Goal: Task Accomplishment & Management: Manage account settings

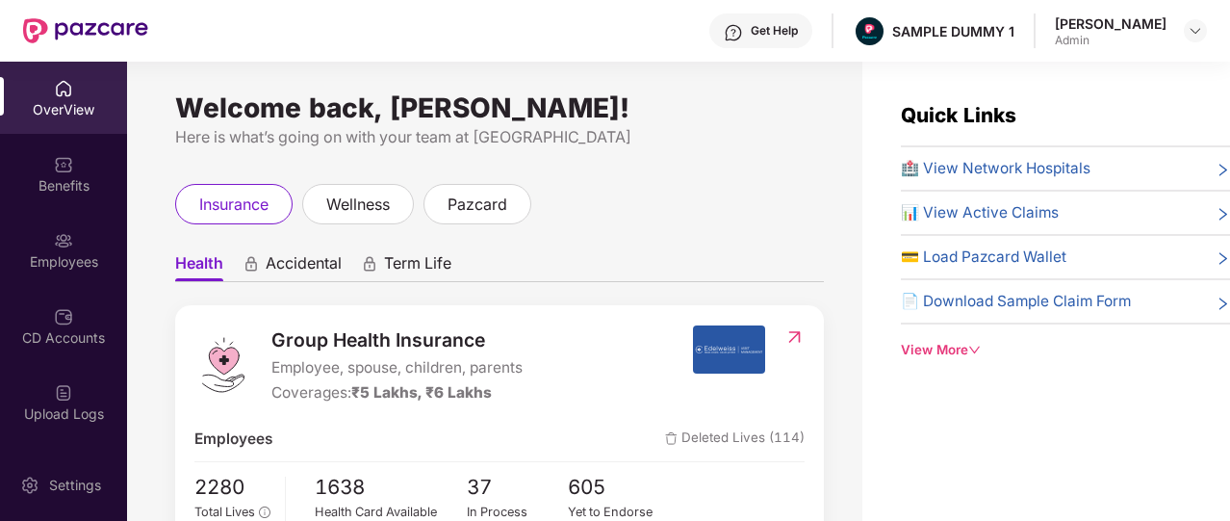
click at [766, 37] on div "Get Help" at bounding box center [774, 30] width 47 height 15
click at [566, 174] on div "Welcome back, [PERSON_NAME]! Here is what’s going on with your team at Pazcare …" at bounding box center [494, 303] width 735 height 482
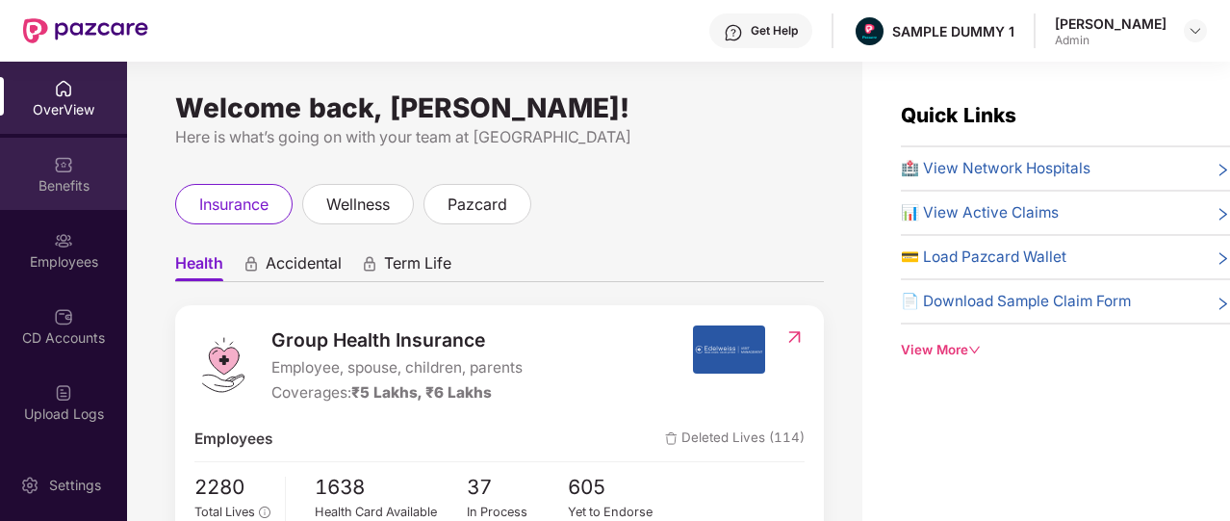
click at [40, 145] on div "Benefits" at bounding box center [63, 174] width 127 height 72
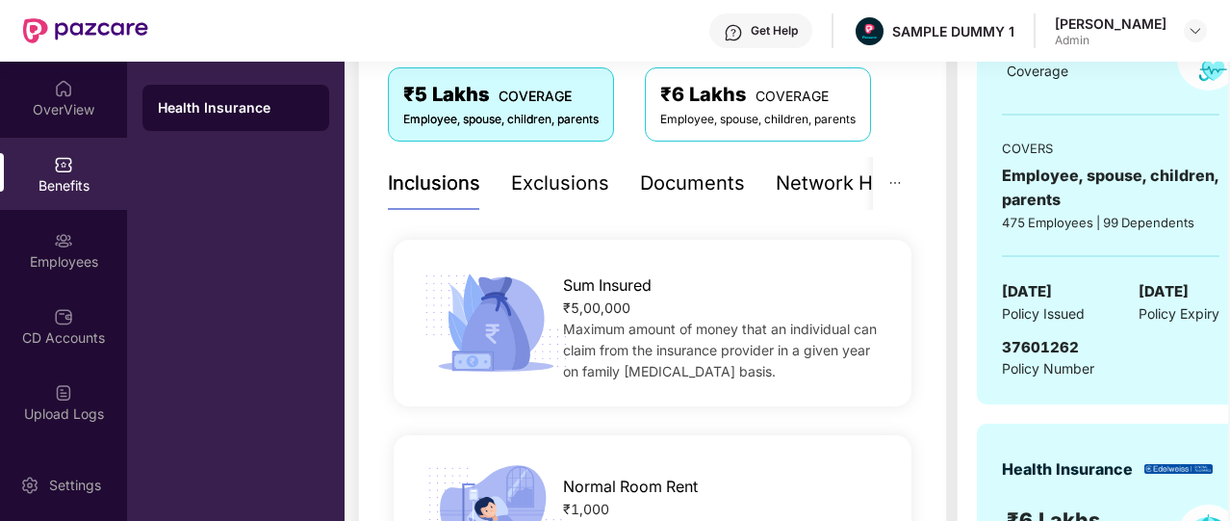
scroll to position [326, 0]
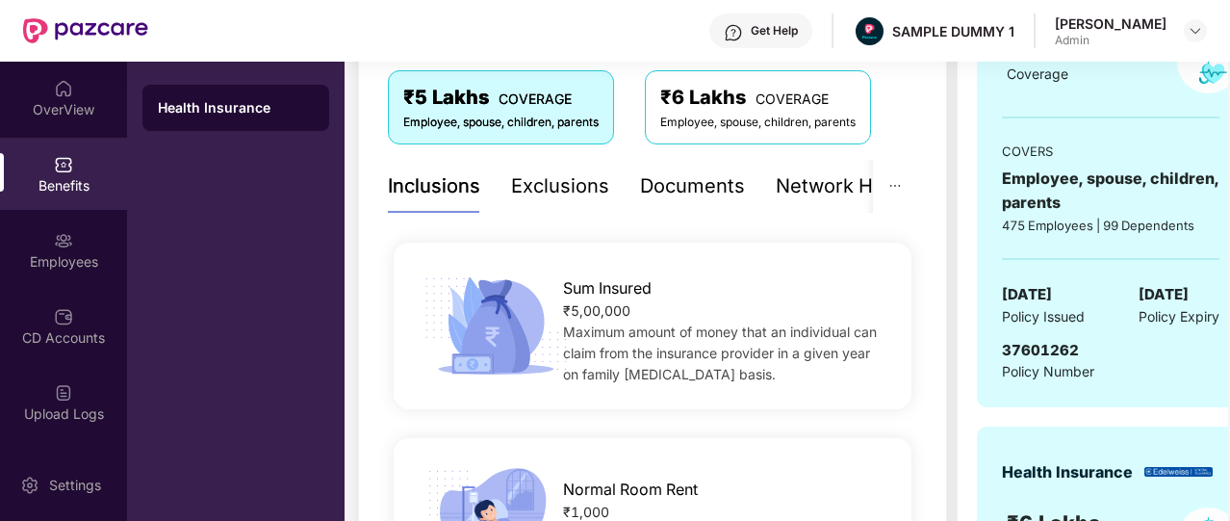
click at [675, 179] on div "Documents" at bounding box center [692, 186] width 105 height 30
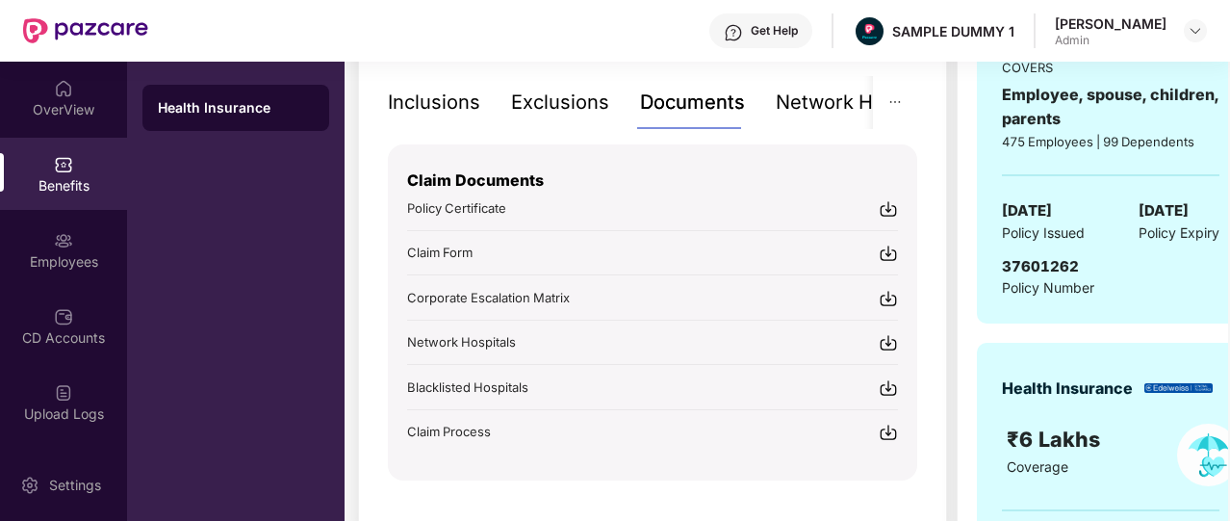
scroll to position [0, 37]
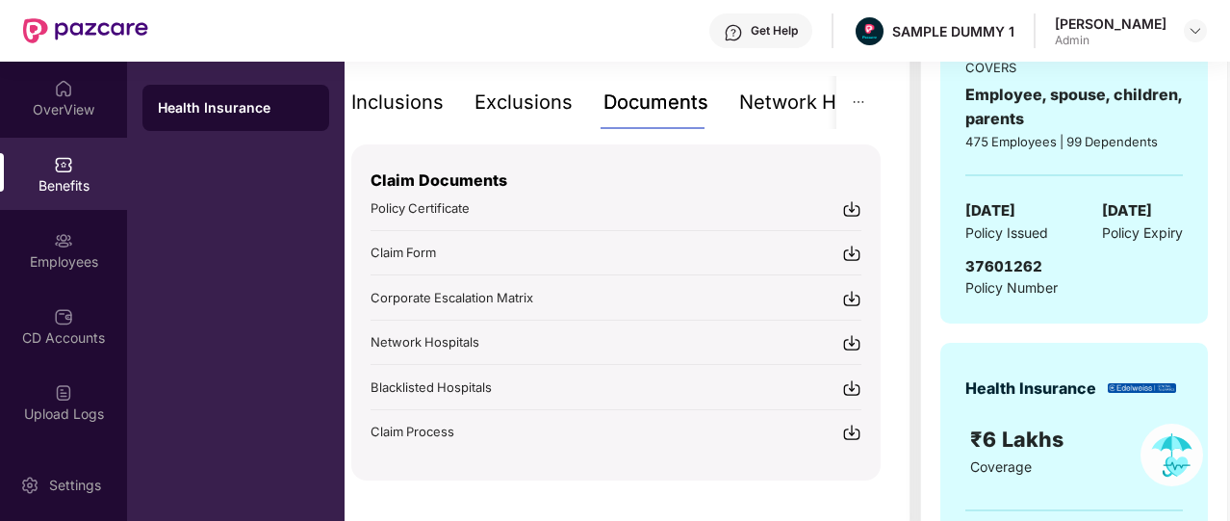
click at [791, 120] on div "Network Hospitals" at bounding box center [823, 102] width 168 height 53
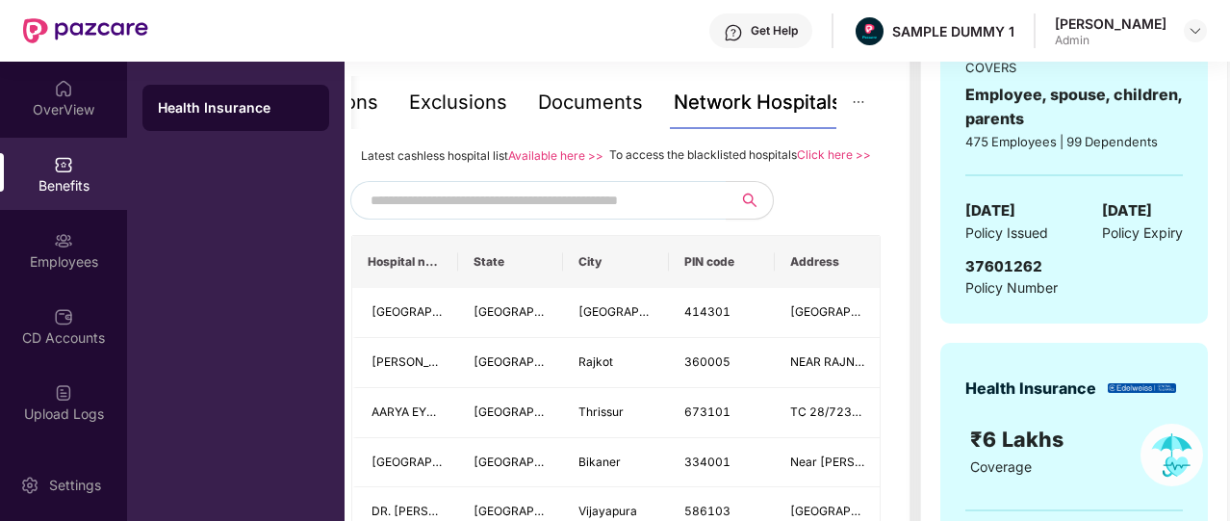
click at [553, 201] on span at bounding box center [537, 200] width 375 height 38
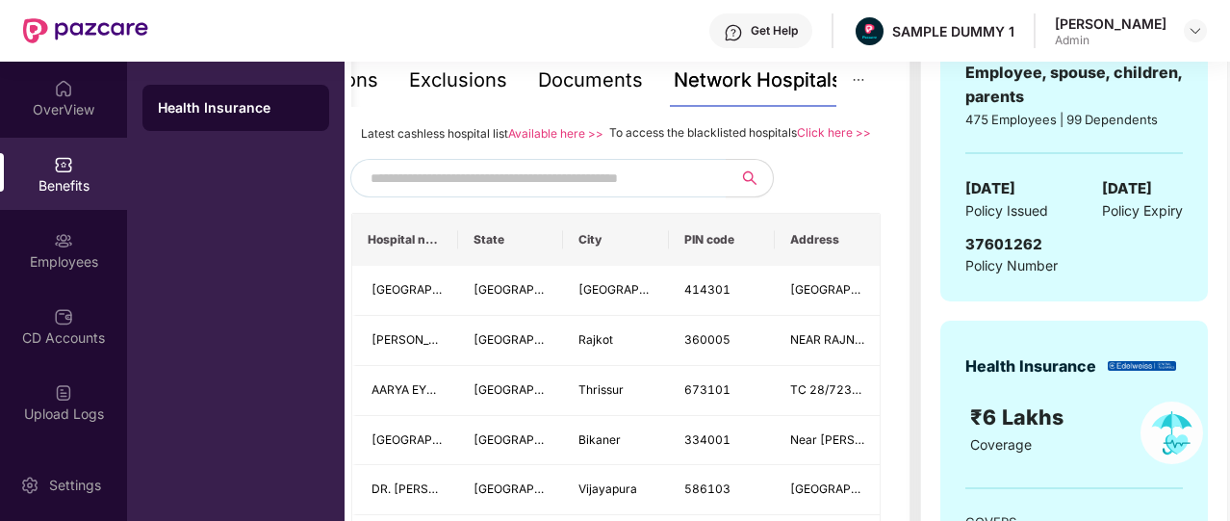
scroll to position [423, 0]
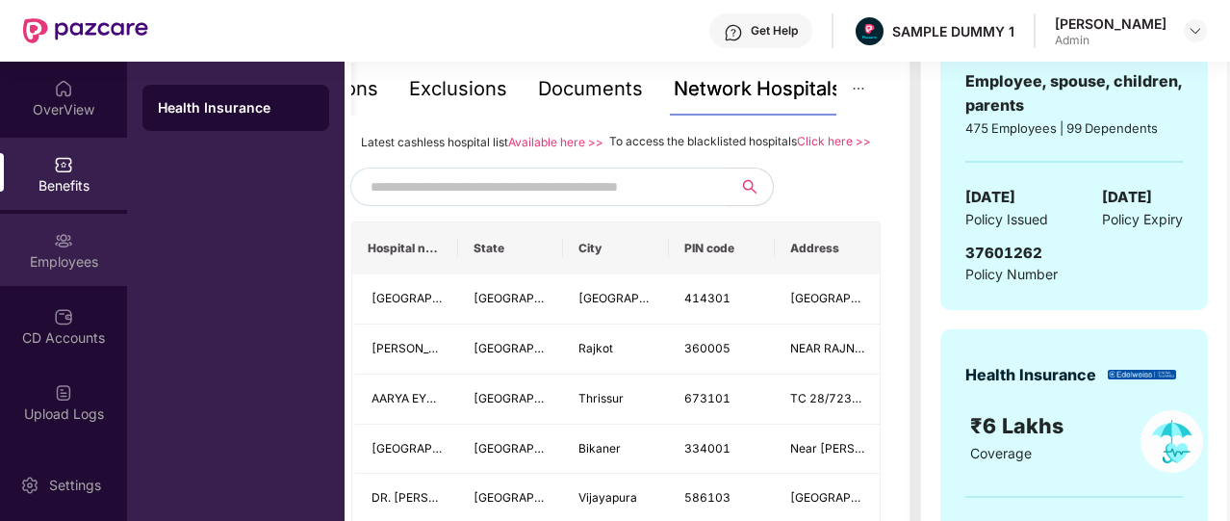
click at [4, 261] on div "Employees" at bounding box center [63, 261] width 127 height 19
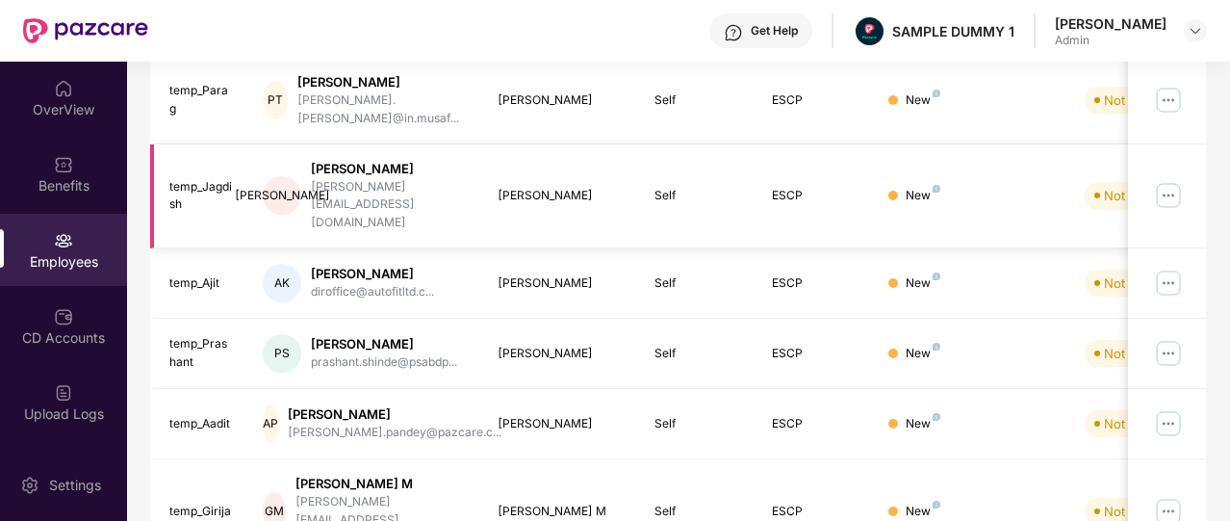
scroll to position [0, 0]
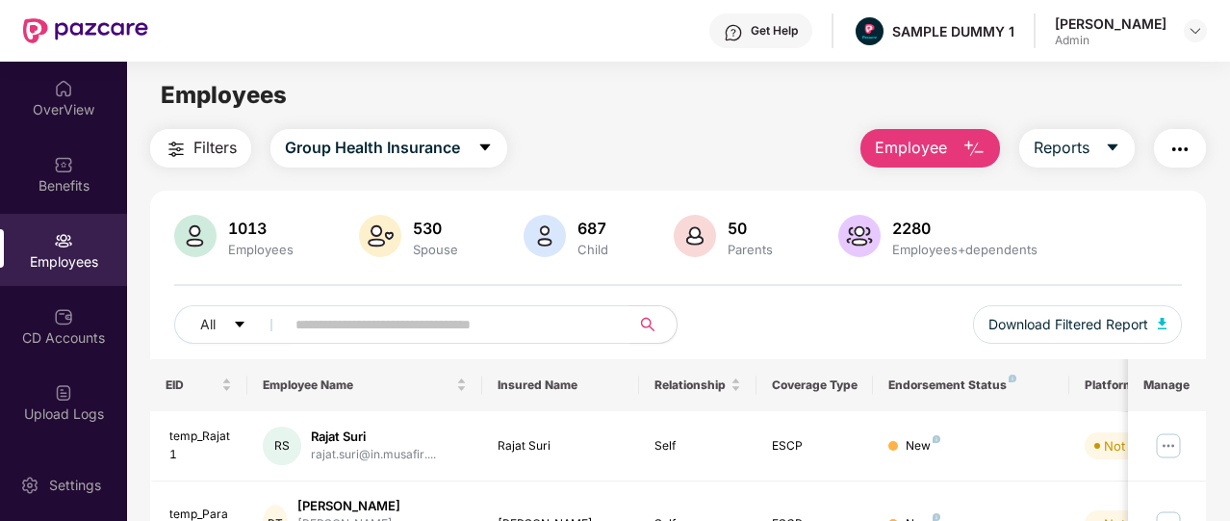
click at [953, 140] on button "Employee" at bounding box center [930, 148] width 140 height 38
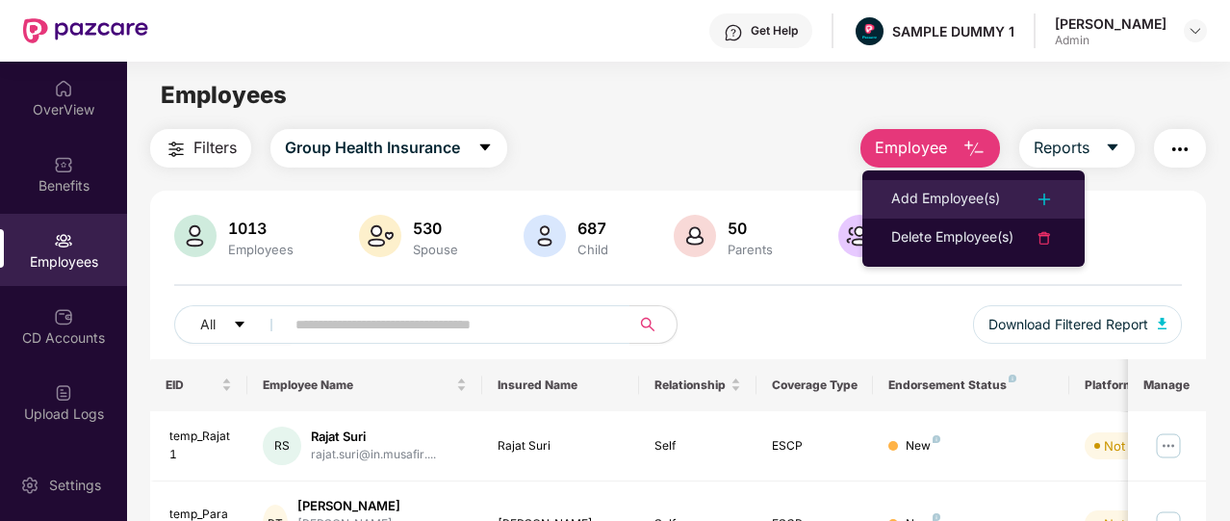
click at [936, 188] on div "Add Employee(s)" at bounding box center [945, 199] width 109 height 23
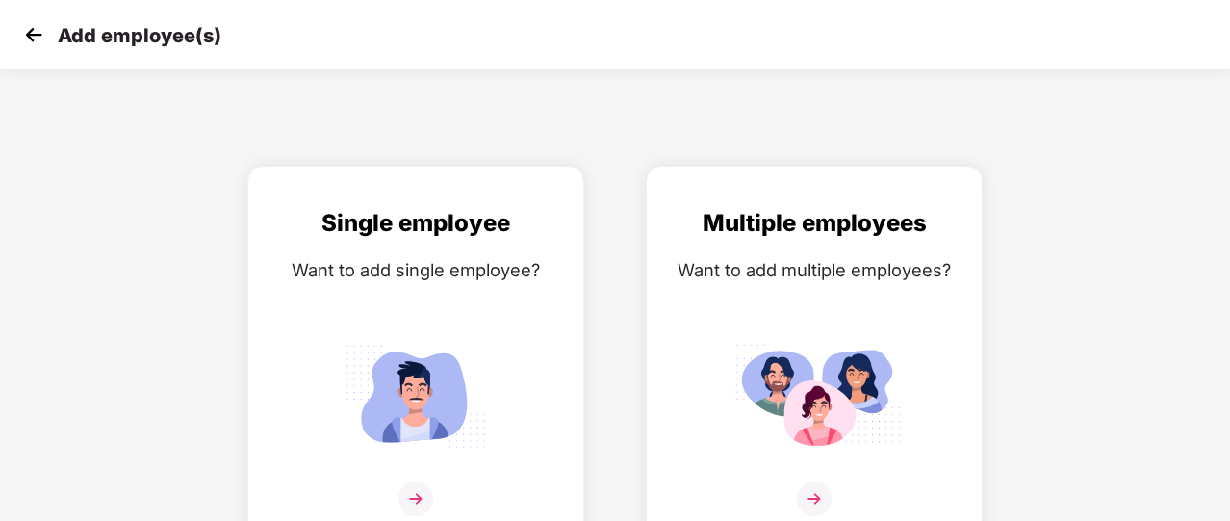
scroll to position [23, 0]
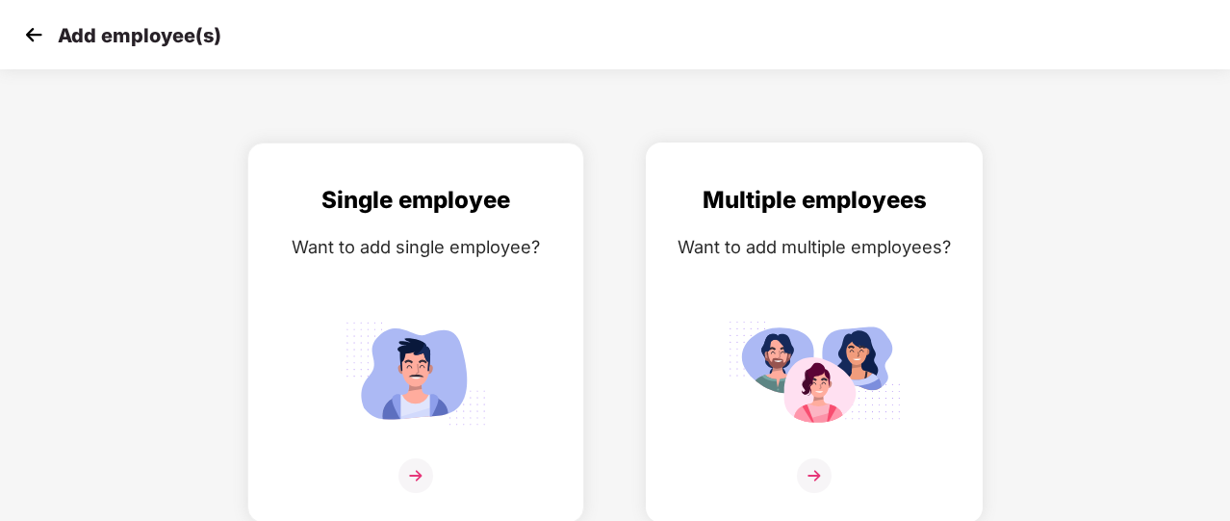
click at [812, 472] on img at bounding box center [814, 475] width 35 height 35
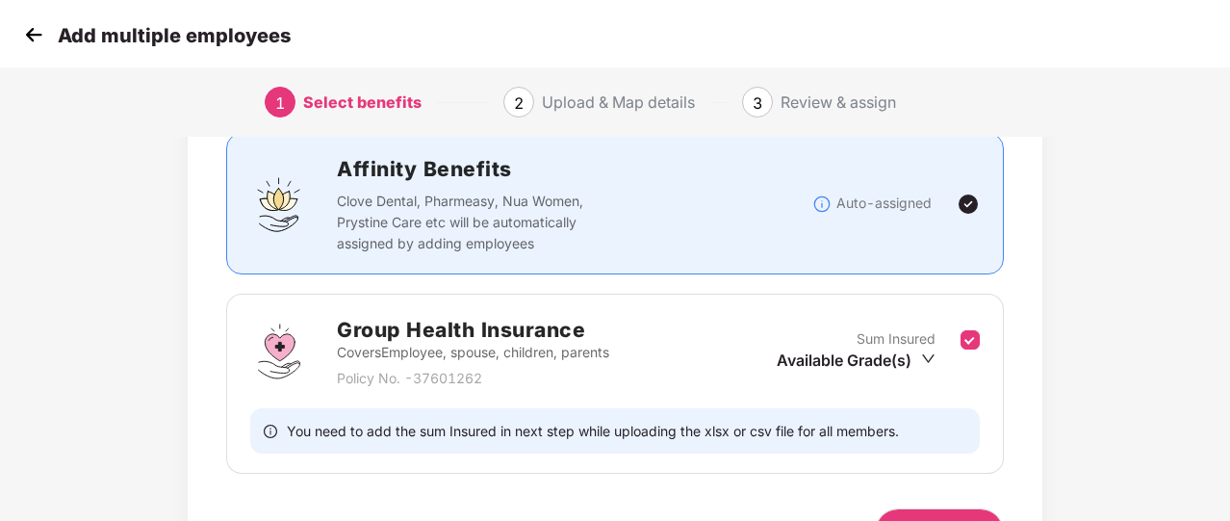
scroll to position [253, 0]
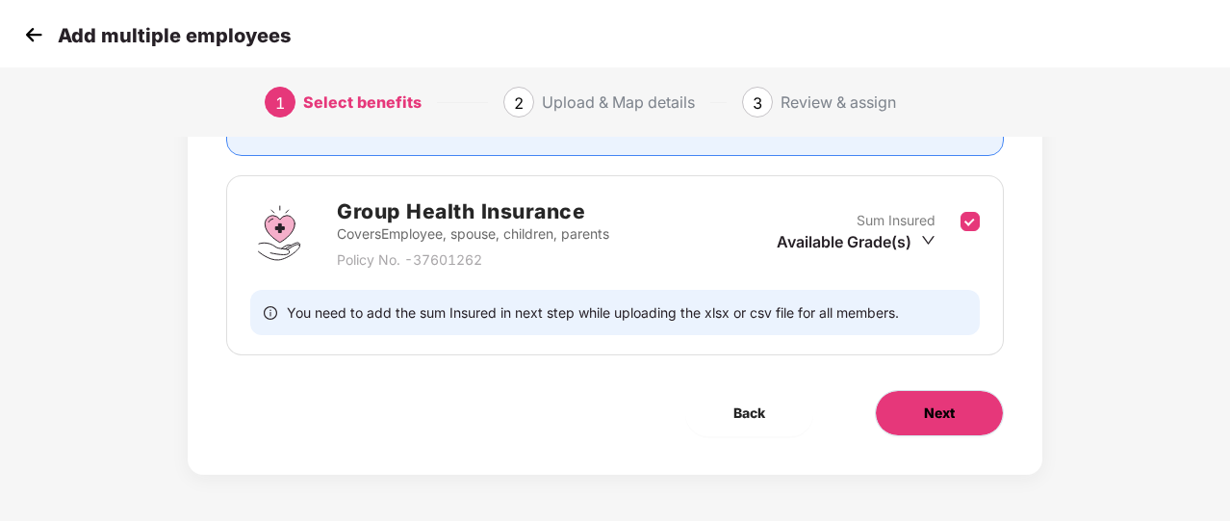
click at [964, 420] on button "Next" at bounding box center [939, 413] width 129 height 46
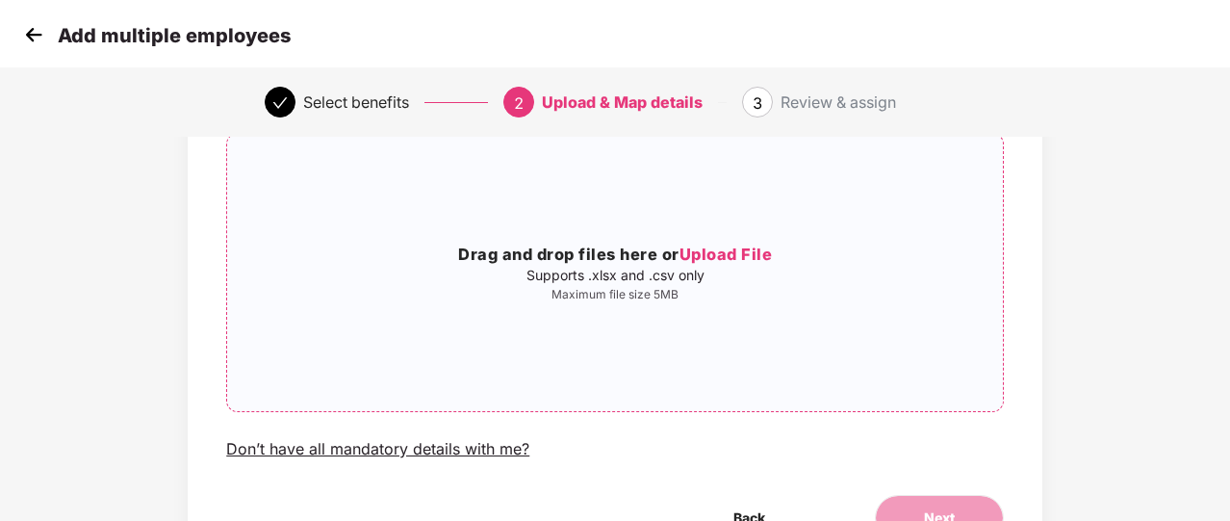
scroll to position [252, 0]
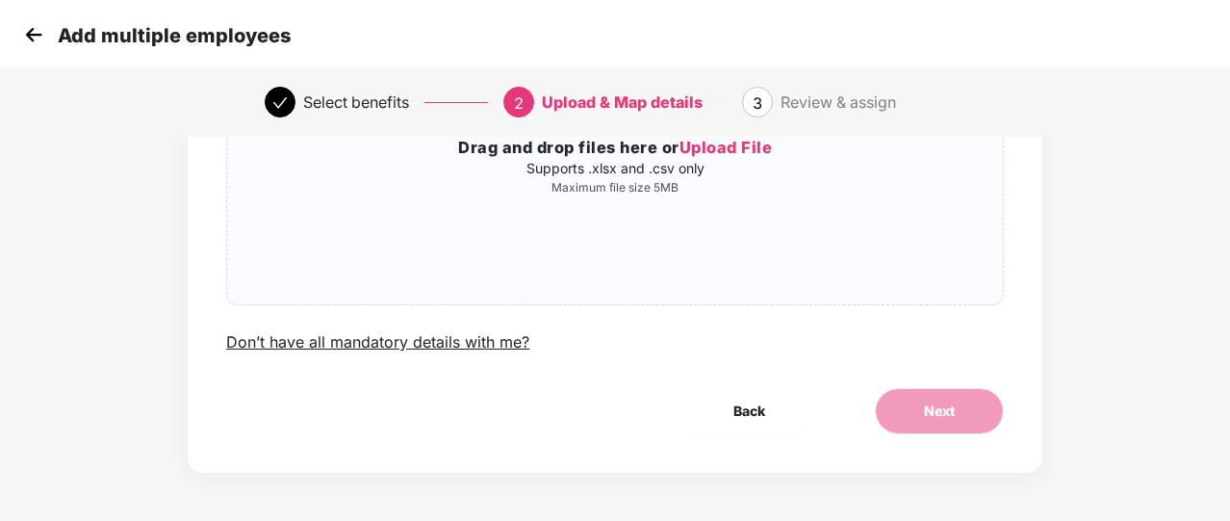
click at [15, 32] on div "Add multiple employees" at bounding box center [615, 34] width 1230 height 69
click at [20, 32] on img at bounding box center [33, 34] width 29 height 29
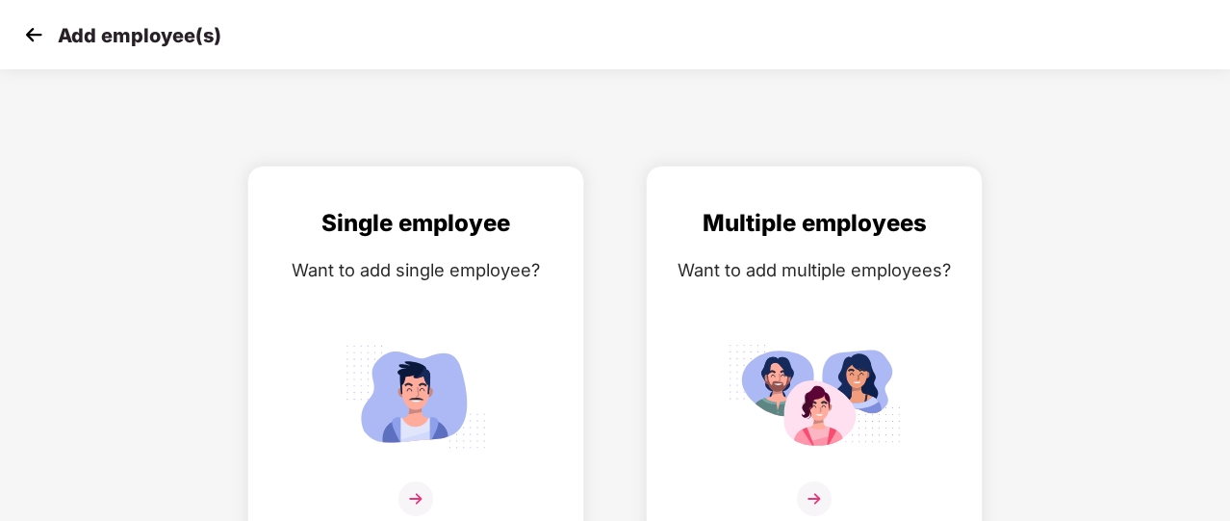
click at [20, 32] on img at bounding box center [33, 34] width 29 height 29
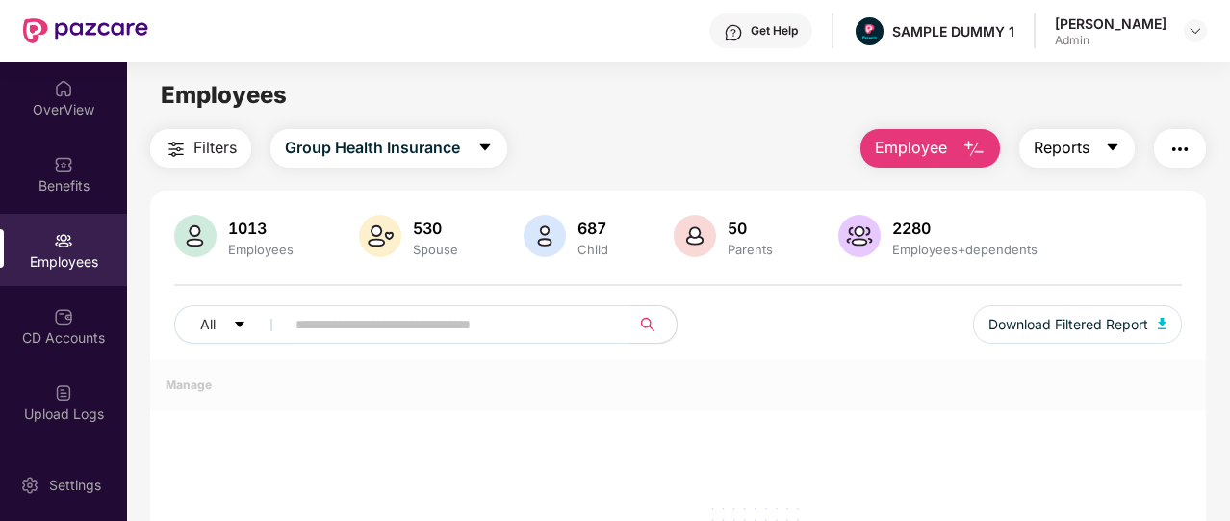
click at [1109, 157] on span "caret-down" at bounding box center [1112, 148] width 15 height 17
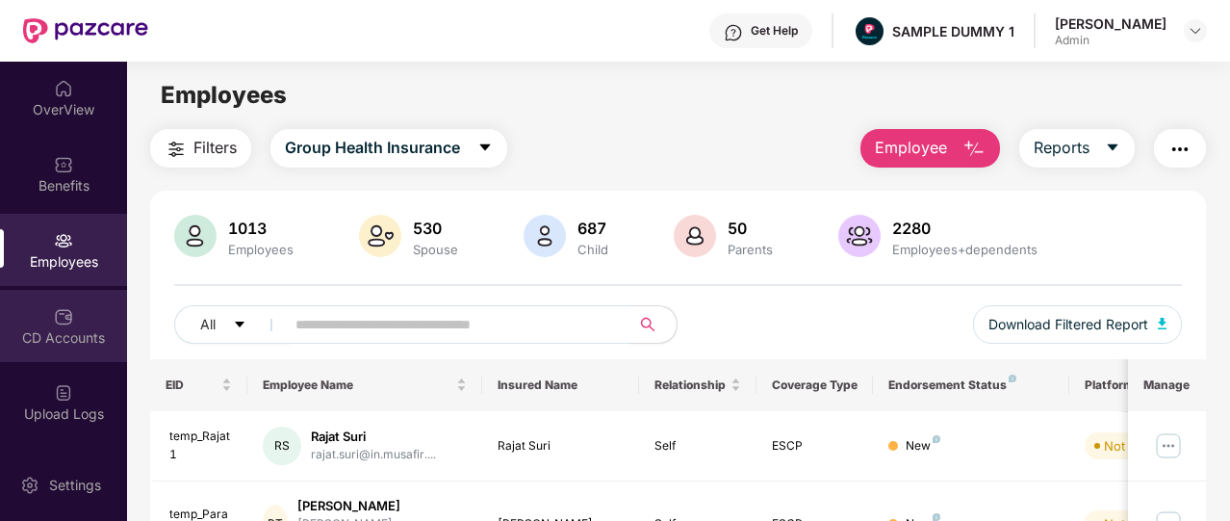
click at [75, 314] on div "CD Accounts" at bounding box center [63, 326] width 127 height 72
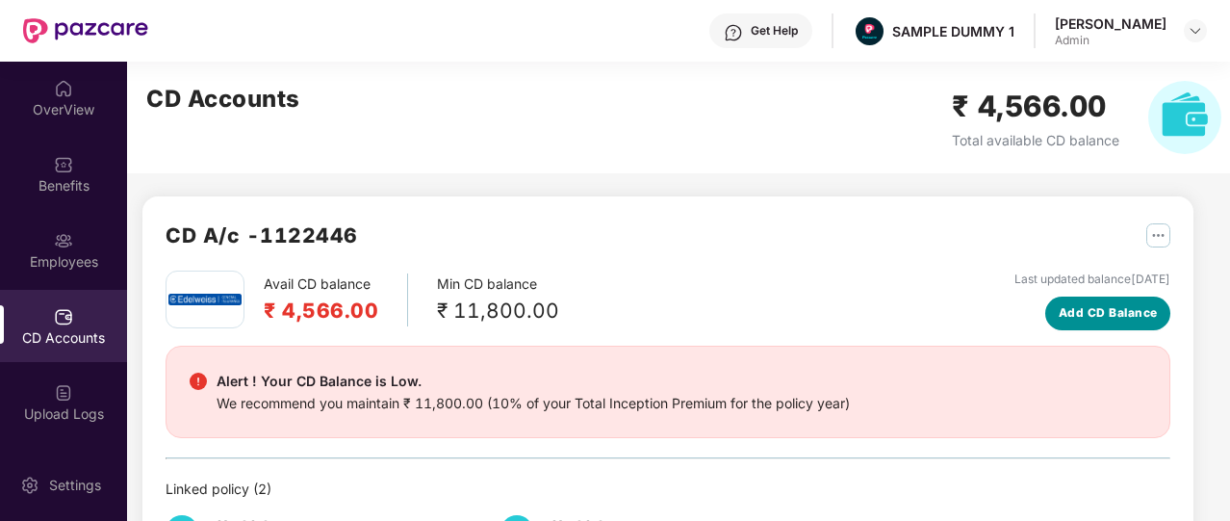
click at [1082, 320] on span "Add CD Balance" at bounding box center [1108, 313] width 99 height 18
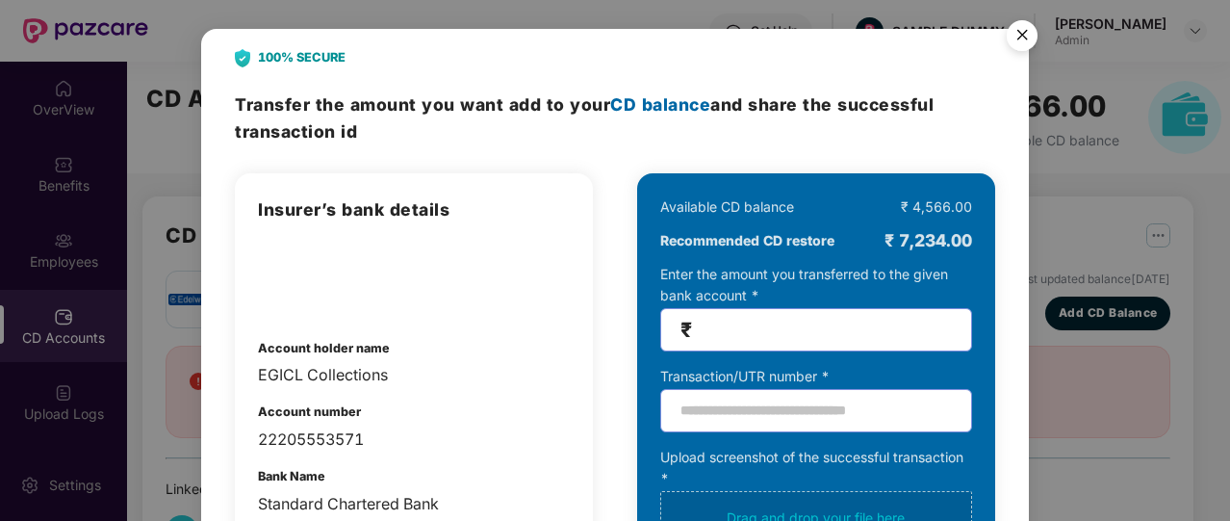
click at [1032, 45] on img "Close" at bounding box center [1022, 39] width 54 height 54
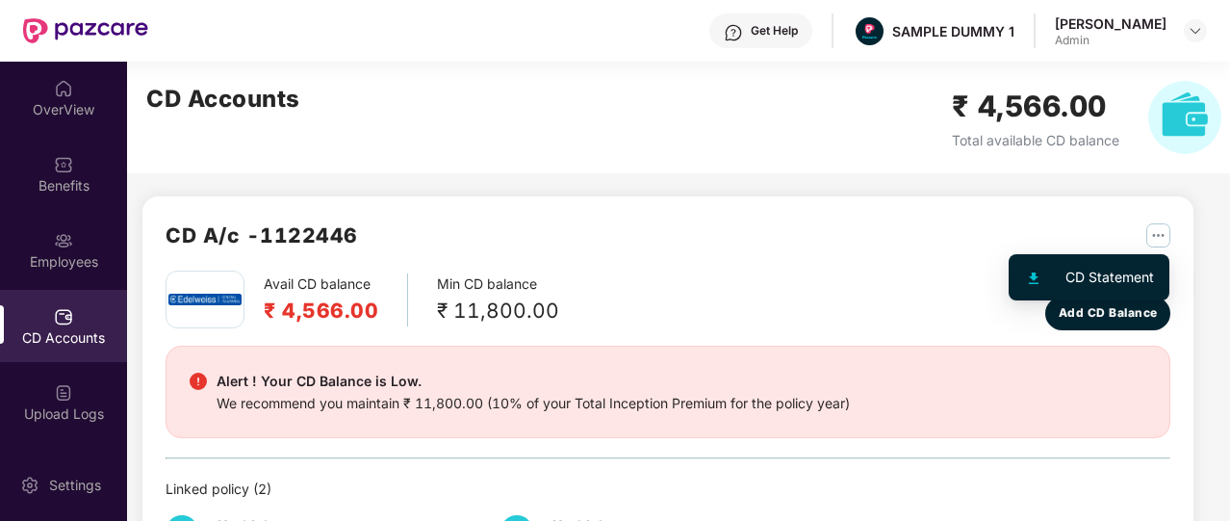
click at [1155, 229] on img "button" at bounding box center [1158, 235] width 24 height 24
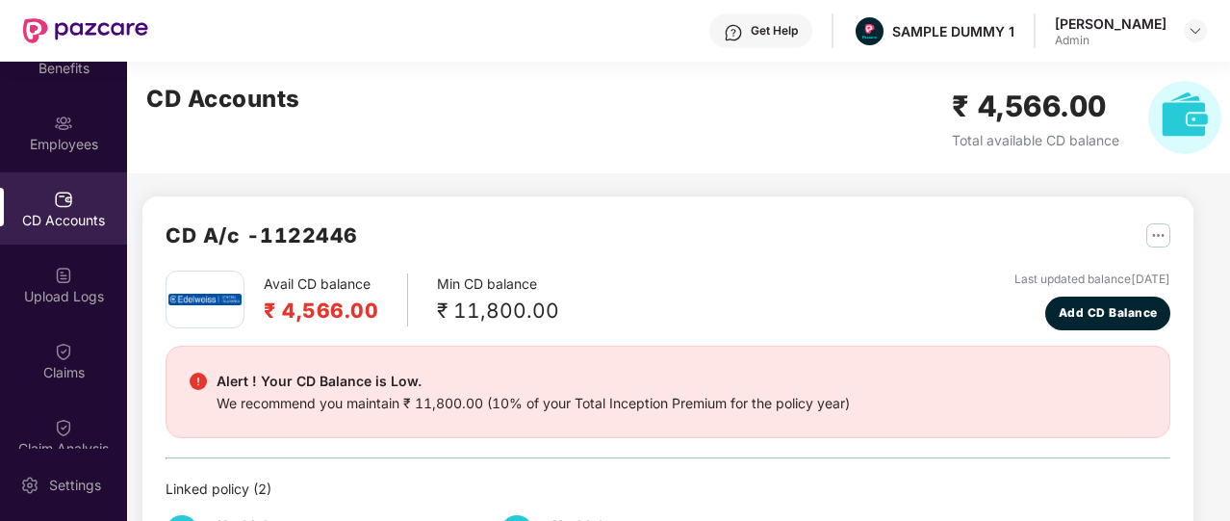
scroll to position [122, 0]
click at [97, 354] on div "Claims" at bounding box center [63, 356] width 127 height 72
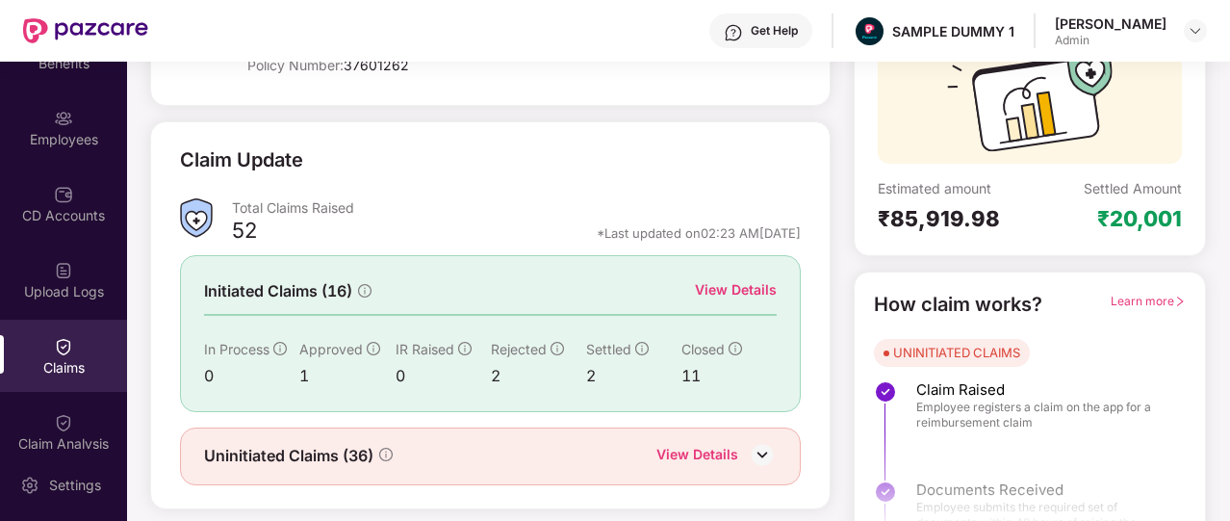
scroll to position [231, 0]
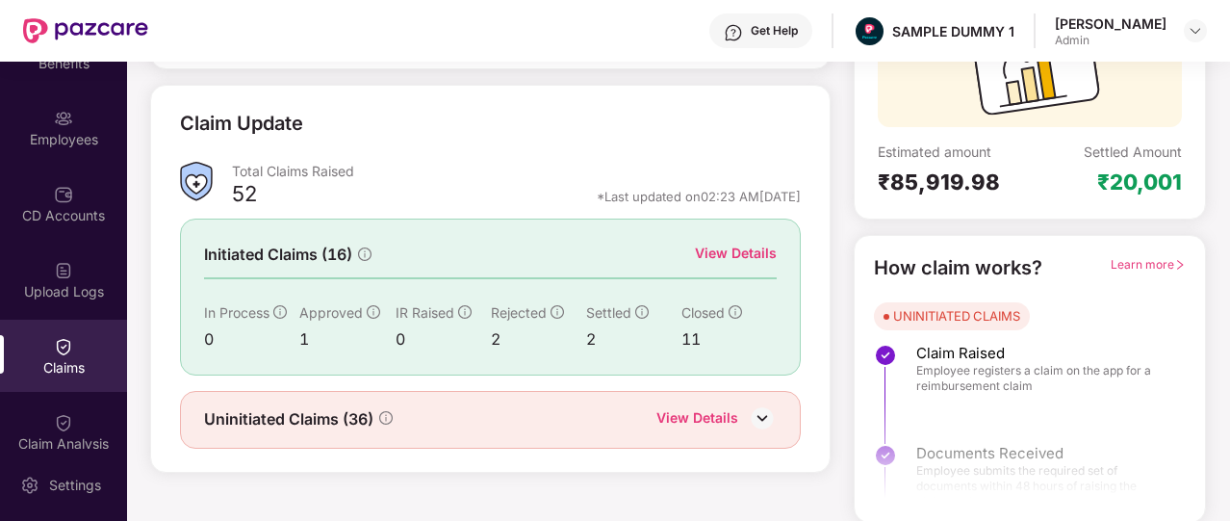
click at [1165, 264] on span "Learn more" at bounding box center [1148, 264] width 75 height 14
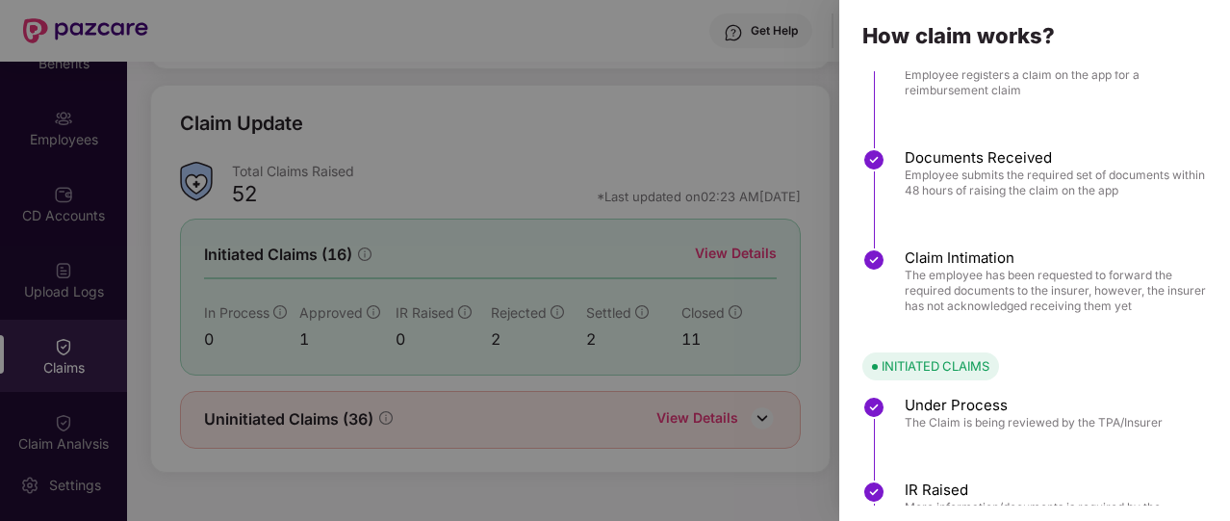
scroll to position [0, 0]
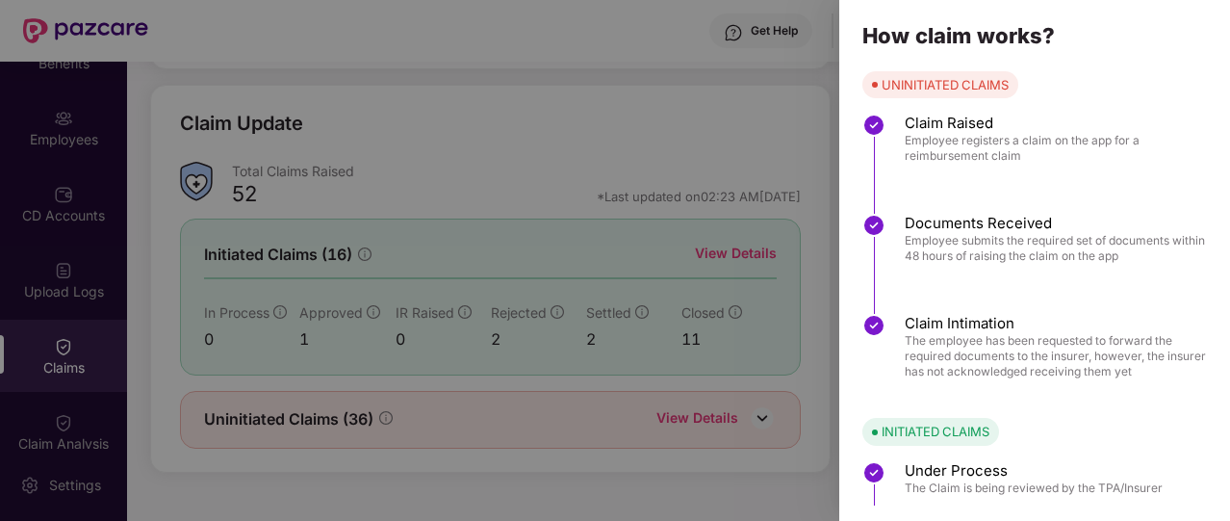
click at [690, 190] on div at bounding box center [615, 260] width 1230 height 521
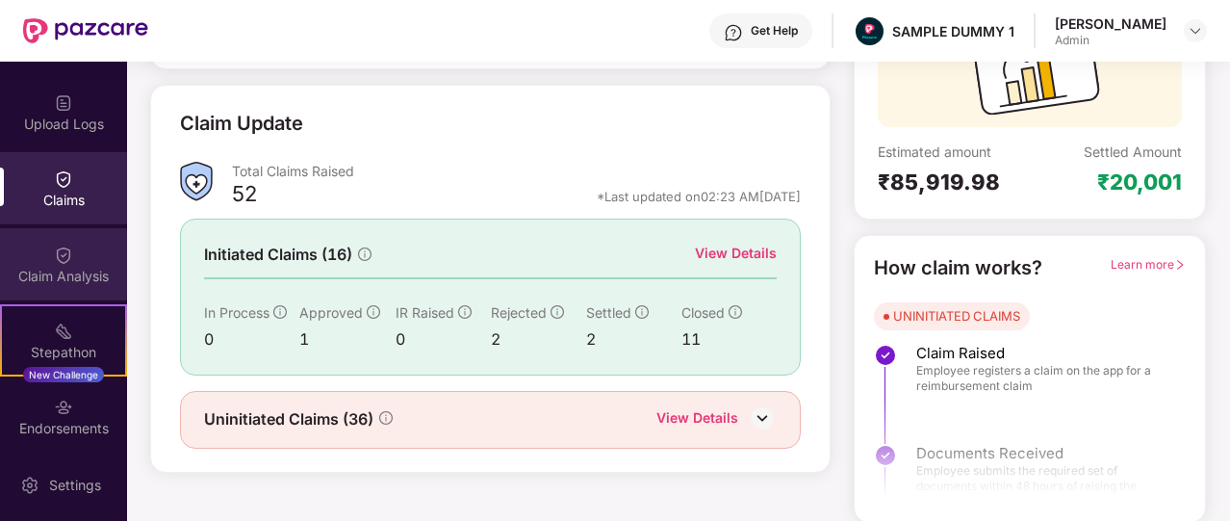
scroll to position [307, 0]
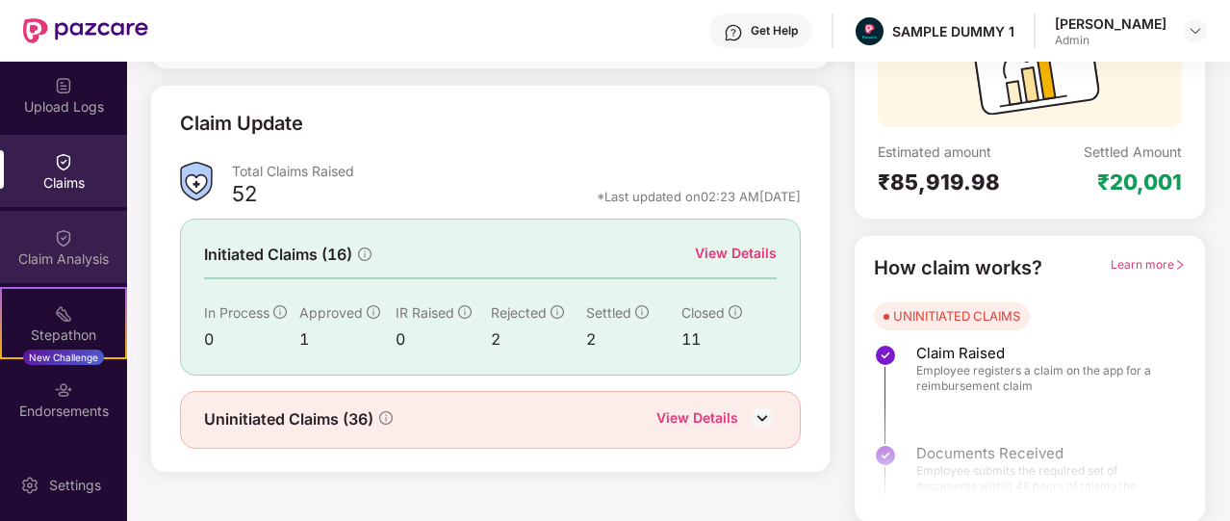
click at [62, 239] on img at bounding box center [63, 237] width 19 height 19
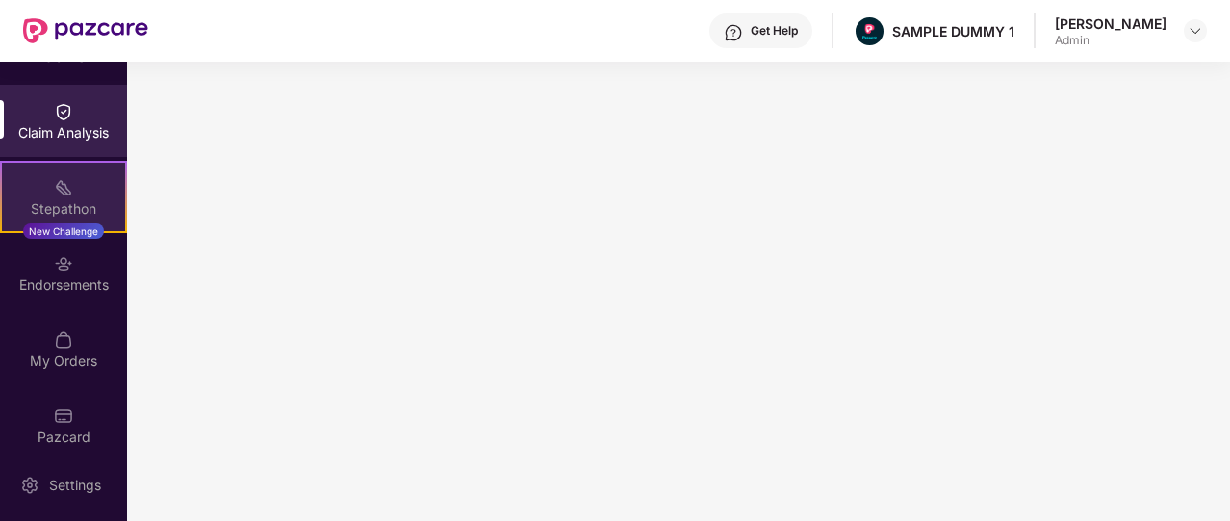
scroll to position [448, 0]
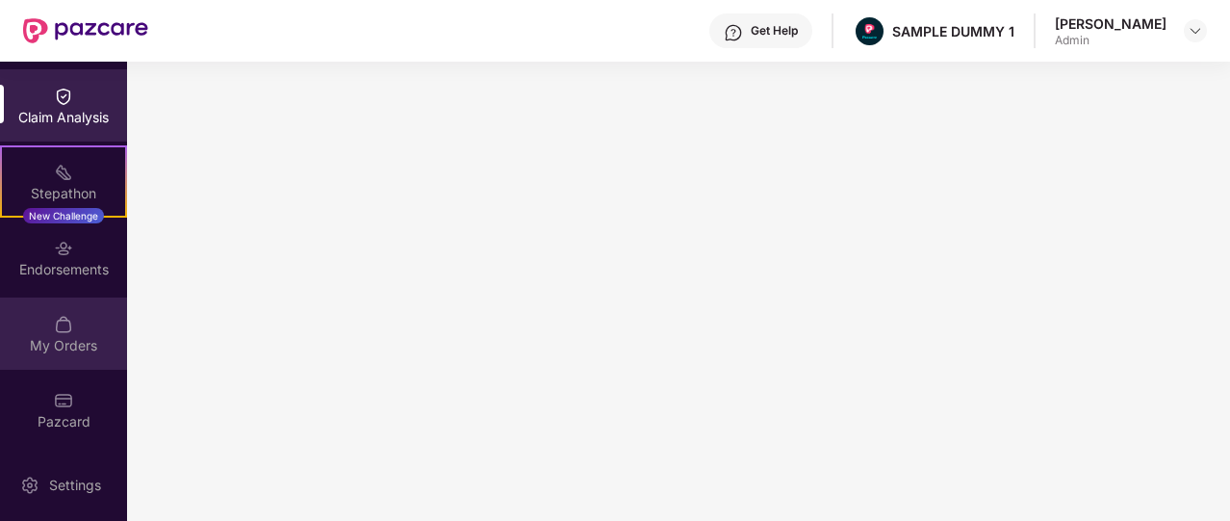
click at [83, 336] on div "My Orders" at bounding box center [63, 345] width 127 height 19
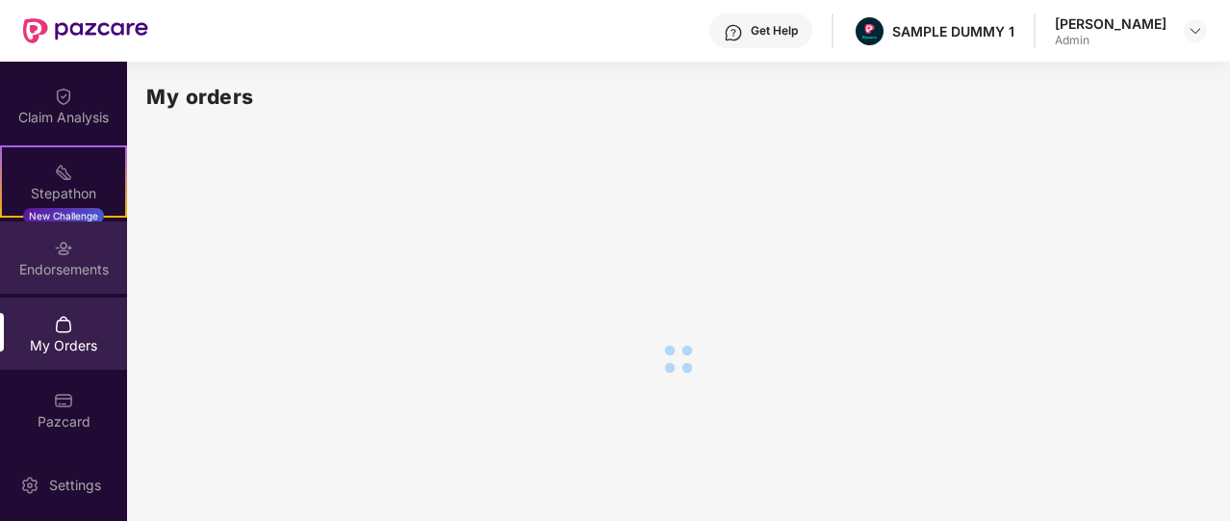
click at [90, 272] on div "Endorsements" at bounding box center [63, 269] width 127 height 19
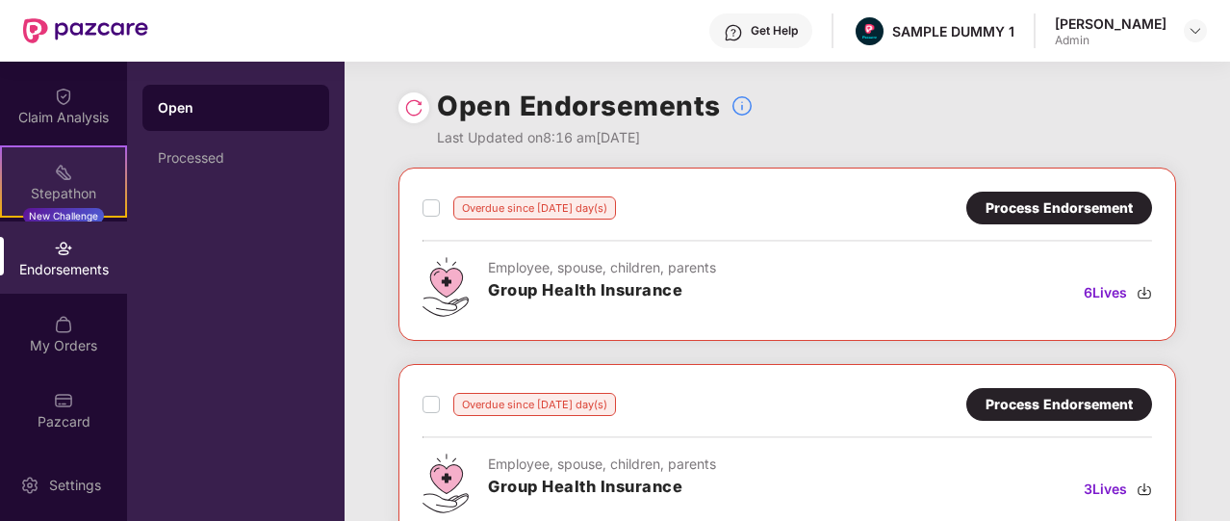
click at [93, 187] on div "Stepathon" at bounding box center [63, 193] width 123 height 19
